Goal: Book appointment/travel/reservation

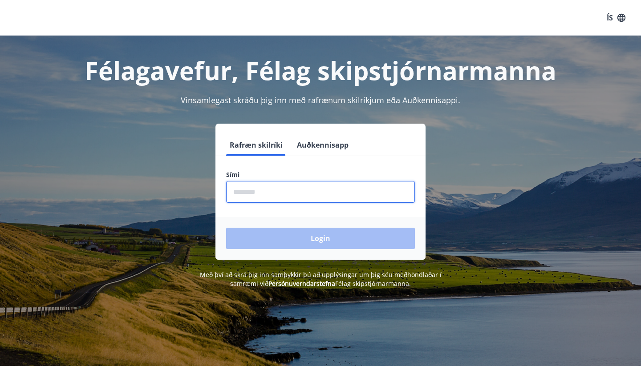
click at [289, 192] on input "phone" at bounding box center [320, 192] width 189 height 22
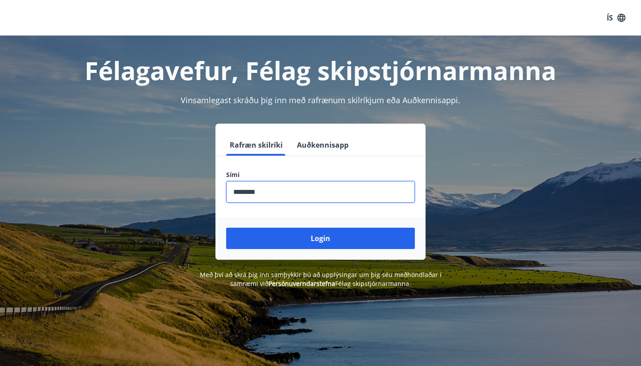
type input "********"
click at [320, 239] on button "Login" at bounding box center [320, 238] width 189 height 21
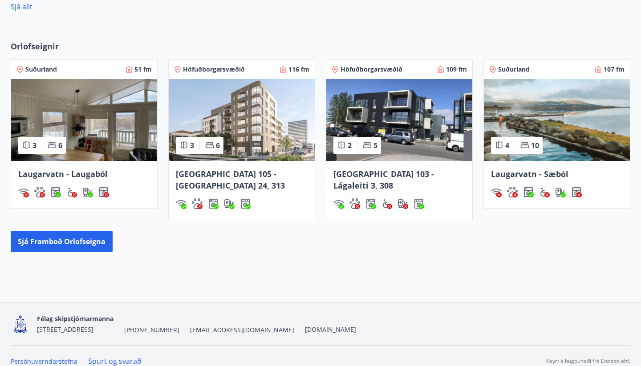
scroll to position [475, 0]
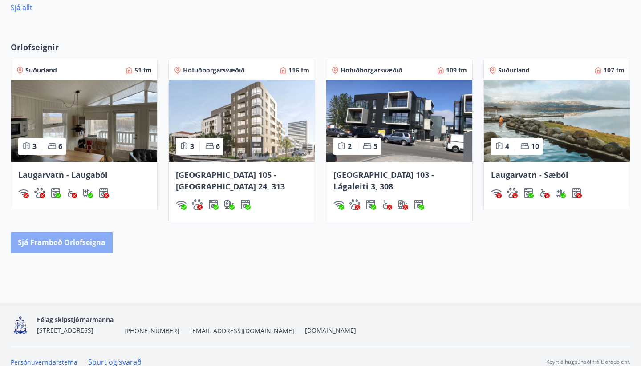
click at [56, 235] on button "Sjá framboð orlofseigna" at bounding box center [62, 242] width 102 height 21
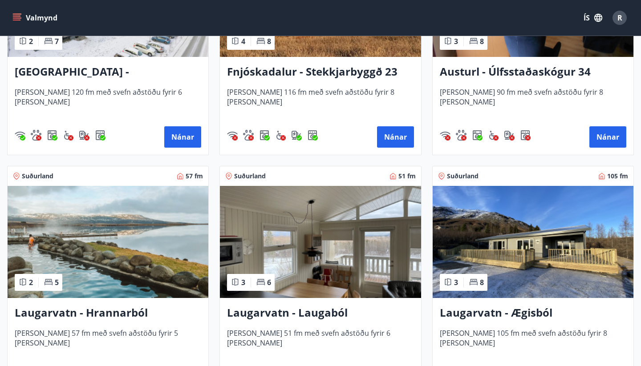
scroll to position [1258, 0]
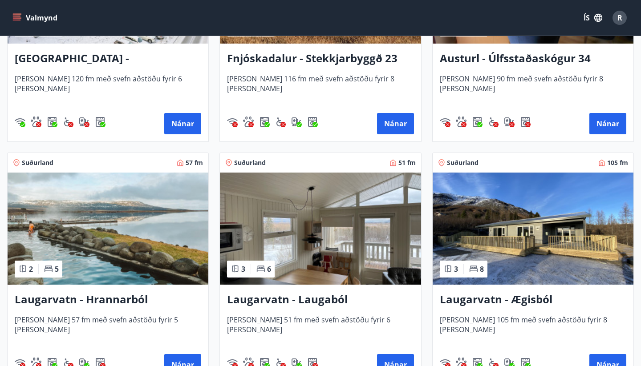
click at [426, 230] on div "Suðurland 105 fm 3 8 Laugarvatn - Ægisból Húsið er 105 fm með svefn aðstöðu fyr…" at bounding box center [528, 262] width 212 height 241
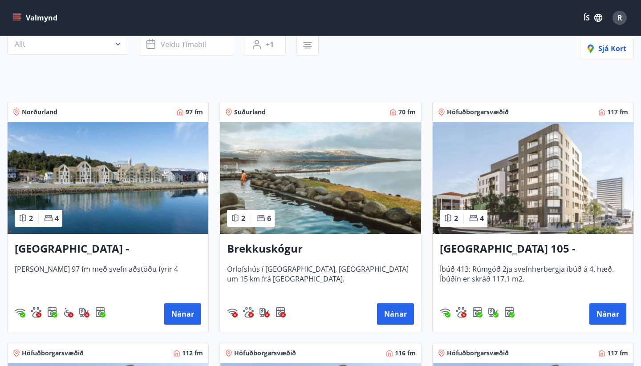
scroll to position [174, 0]
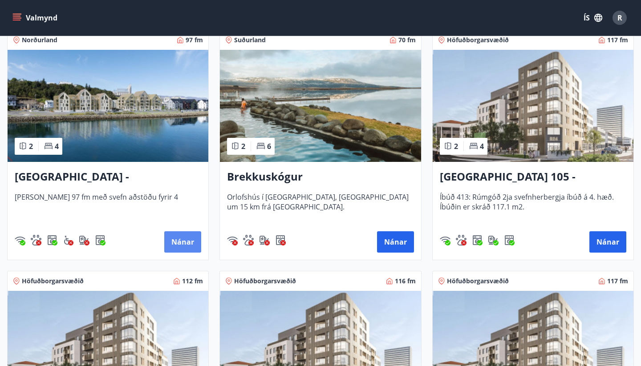
click at [195, 247] on button "Nánar" at bounding box center [182, 241] width 37 height 21
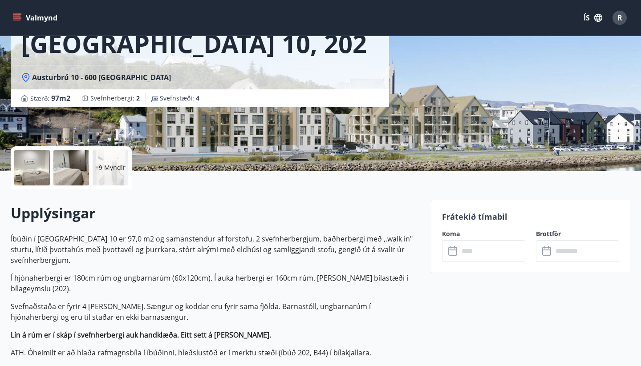
scroll to position [37, 0]
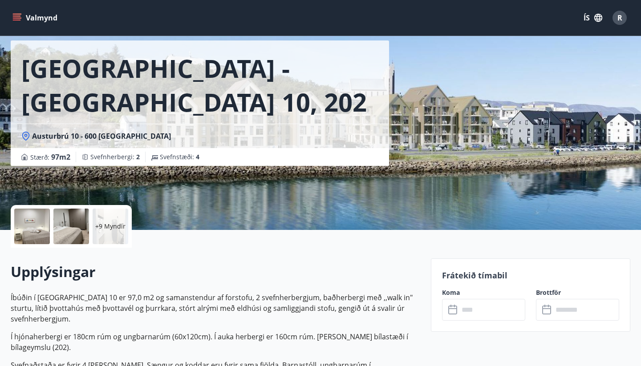
click at [485, 273] on p "Frátekið tímabil" at bounding box center [530, 276] width 177 height 12
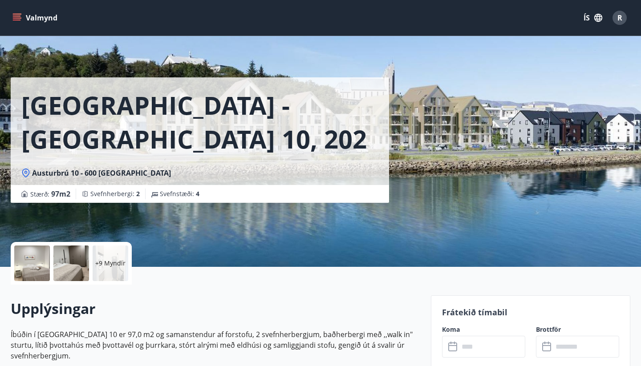
scroll to position [0, 0]
click at [24, 18] on button "Valmynd" at bounding box center [36, 18] width 50 height 16
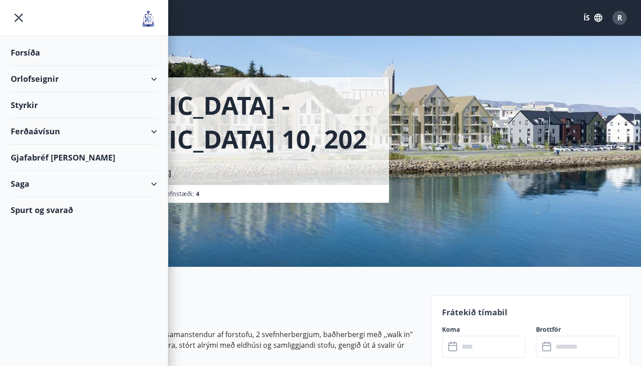
click at [91, 89] on div "Orlofseignir" at bounding box center [84, 79] width 146 height 26
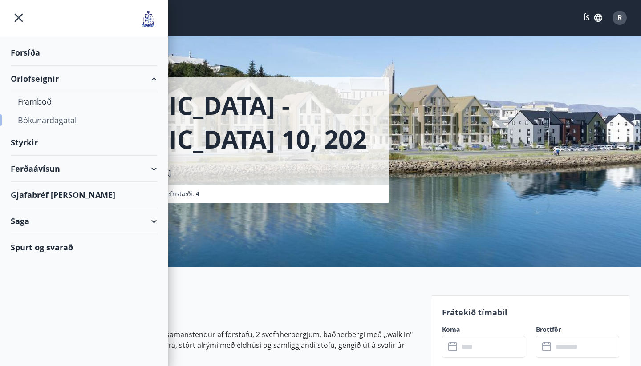
click at [53, 119] on div "Bókunardagatal" at bounding box center [84, 120] width 132 height 19
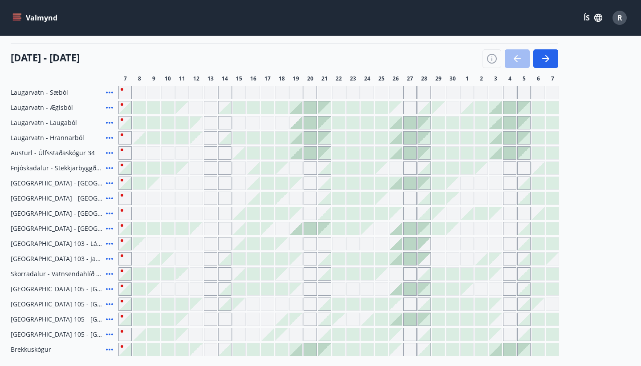
scroll to position [112, 0]
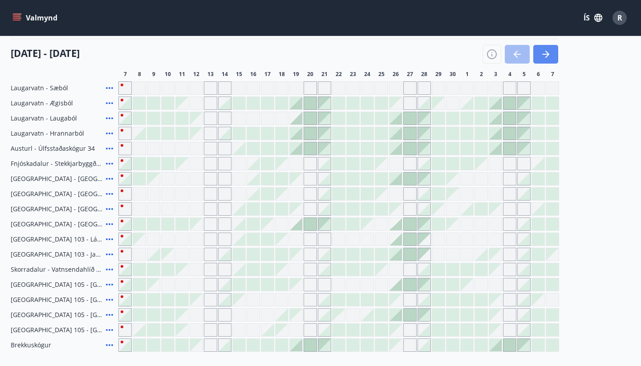
click at [553, 58] on button "button" at bounding box center [545, 54] width 25 height 19
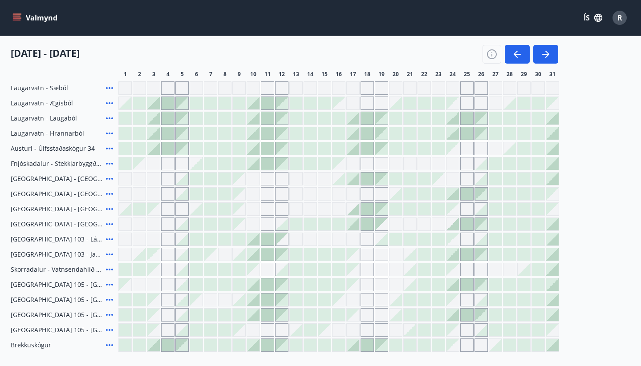
click at [396, 211] on div at bounding box center [395, 209] width 12 height 12
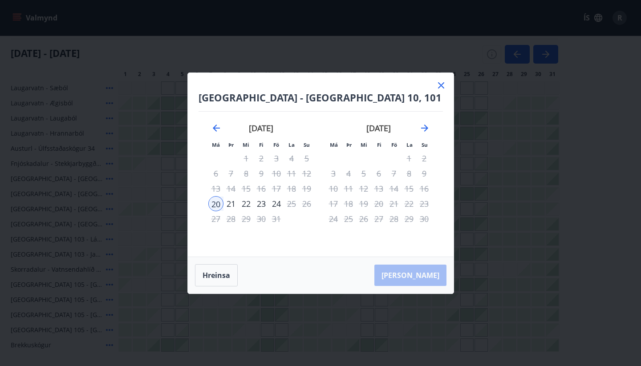
click at [233, 205] on div "21" at bounding box center [230, 203] width 15 height 15
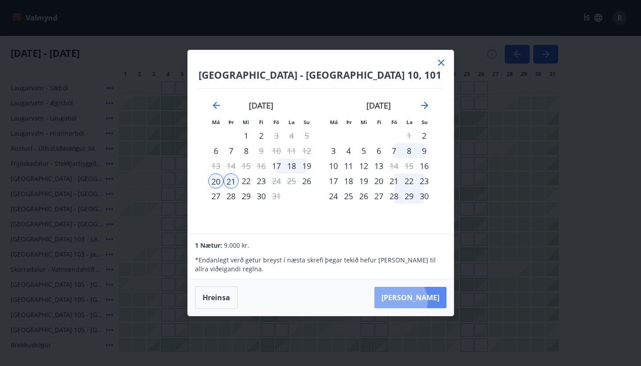
click at [427, 301] on button "Taka Frá" at bounding box center [410, 297] width 72 height 21
click at [246, 182] on div "22" at bounding box center [246, 181] width 15 height 15
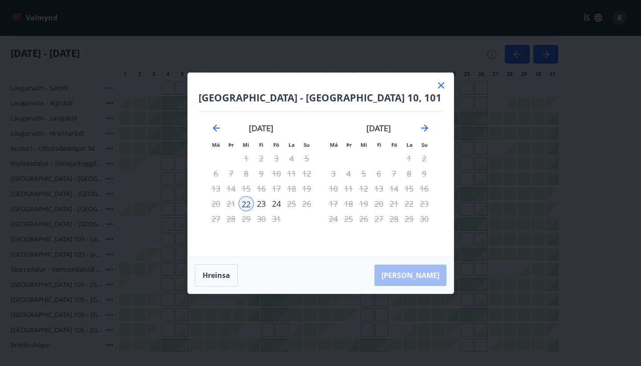
click at [214, 204] on div "20" at bounding box center [215, 203] width 15 height 15
click at [222, 276] on button "Hreinsa" at bounding box center [216, 275] width 43 height 22
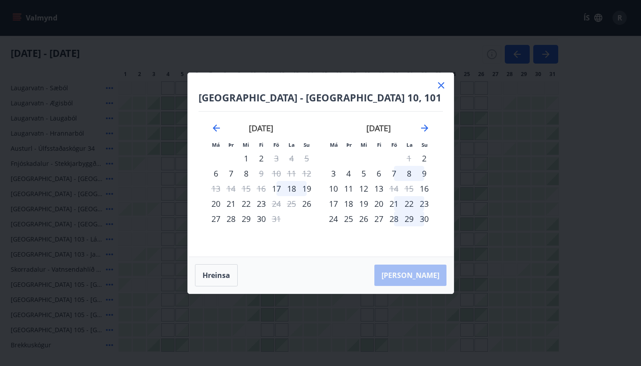
click at [216, 203] on div "20" at bounding box center [215, 203] width 15 height 15
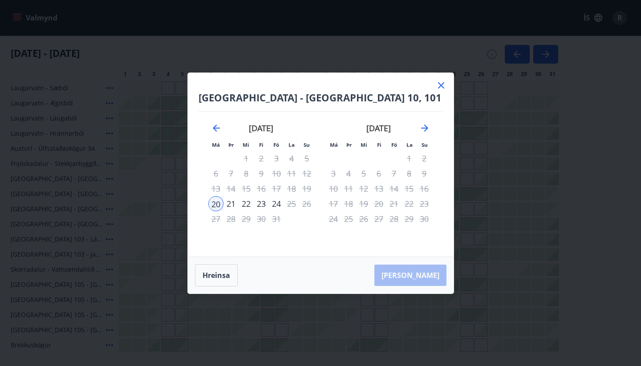
click at [246, 204] on div "22" at bounding box center [246, 203] width 15 height 15
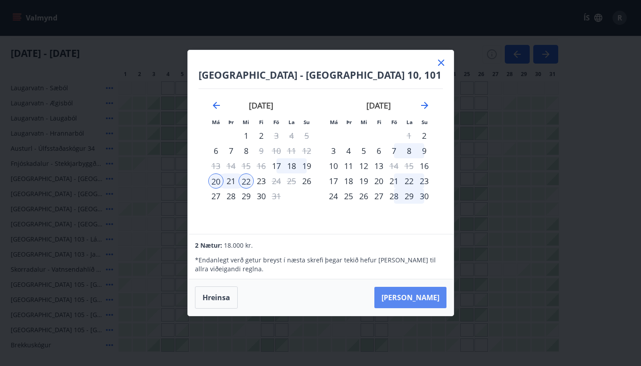
click at [425, 300] on button "Taka Frá" at bounding box center [410, 297] width 72 height 21
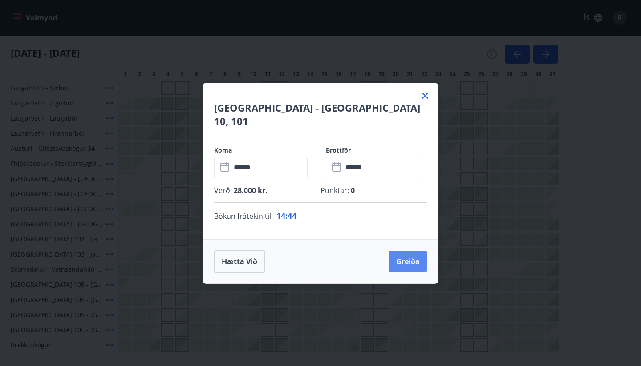
click at [409, 258] on button "Greiða" at bounding box center [408, 261] width 38 height 21
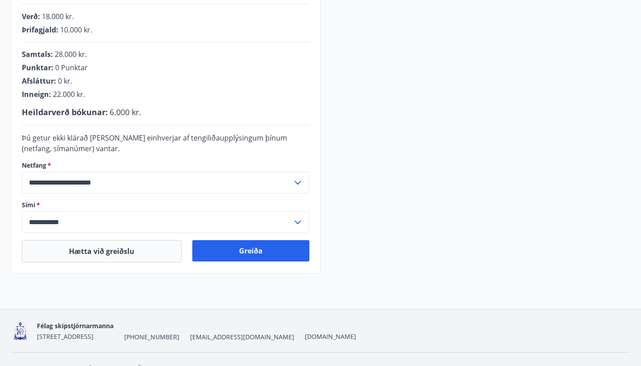
scroll to position [235, 0]
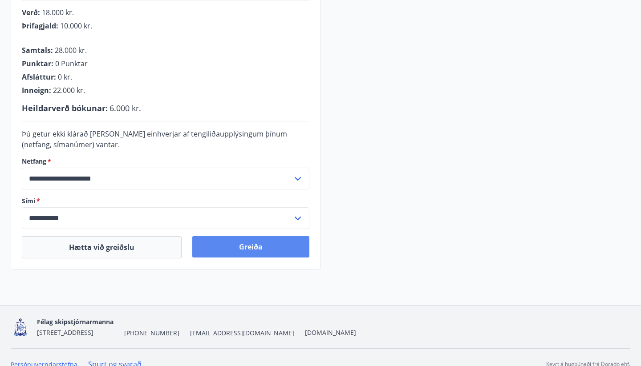
click at [261, 248] on button "Greiða" at bounding box center [250, 246] width 117 height 21
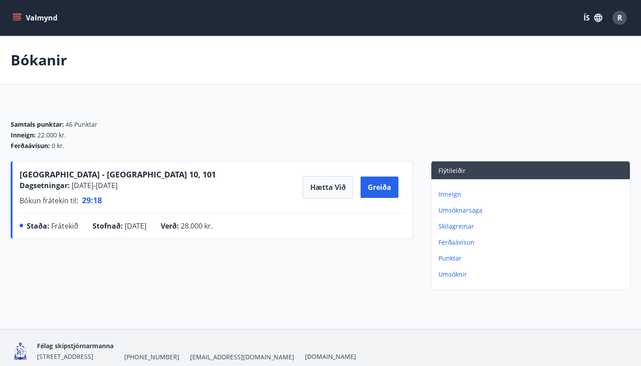
click at [450, 194] on p "Inneign" at bounding box center [532, 194] width 188 height 9
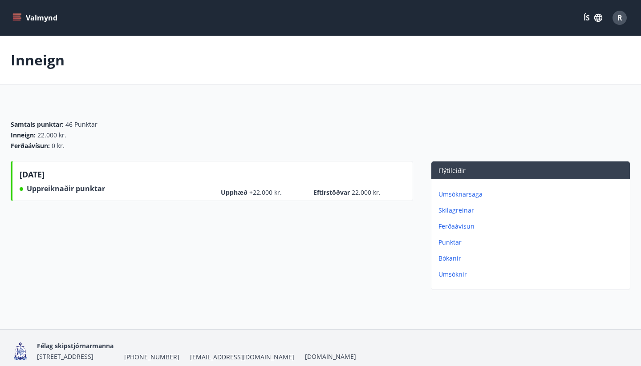
click at [448, 257] on p "Bókanir" at bounding box center [532, 258] width 188 height 9
